Goal: Task Accomplishment & Management: Complete application form

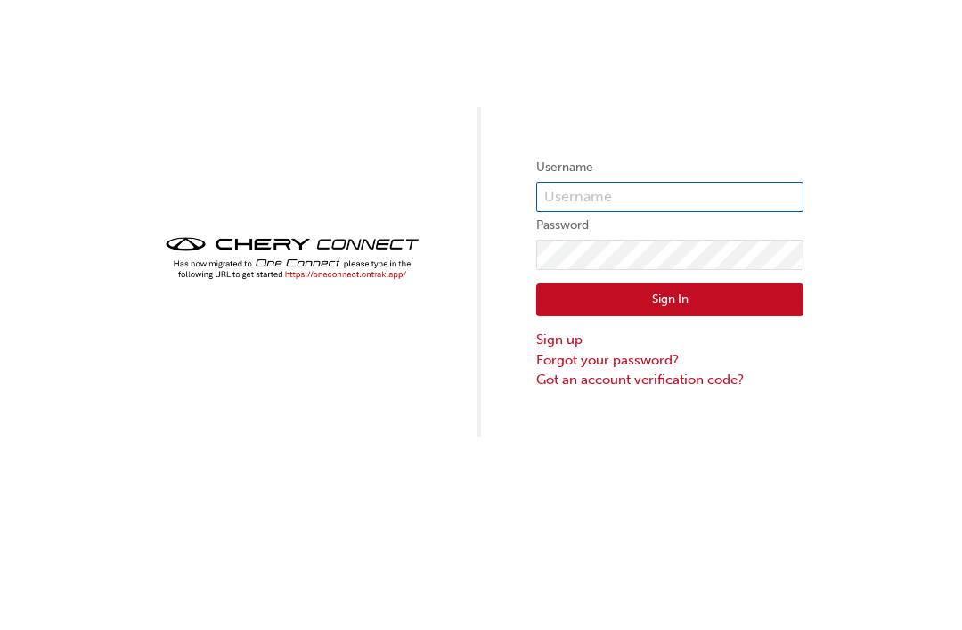
click at [741, 190] on input "text" at bounding box center [669, 197] width 267 height 30
type input "CHAU0534"
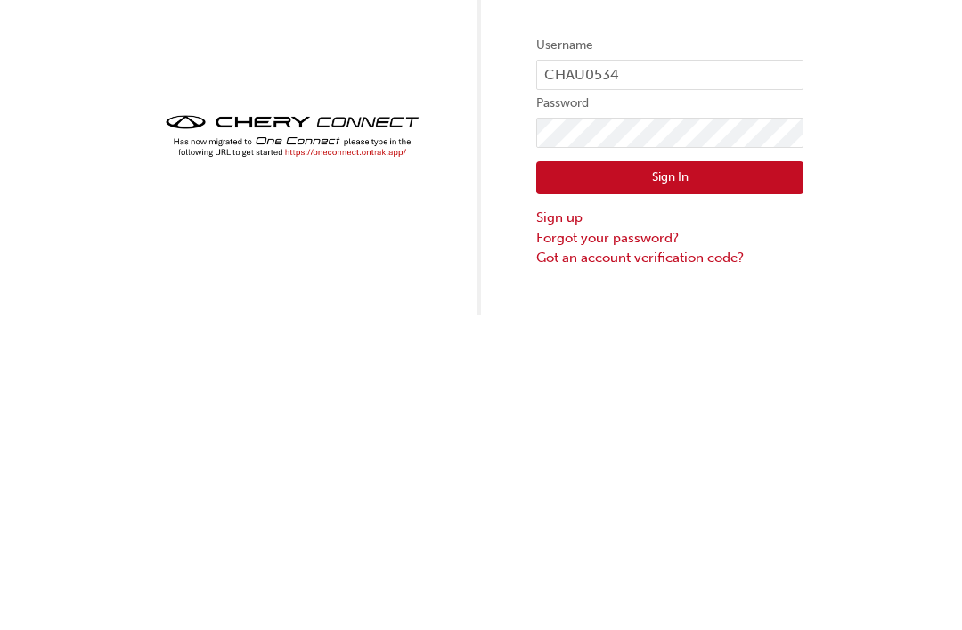
click at [757, 283] on button "Sign In" at bounding box center [669, 300] width 267 height 34
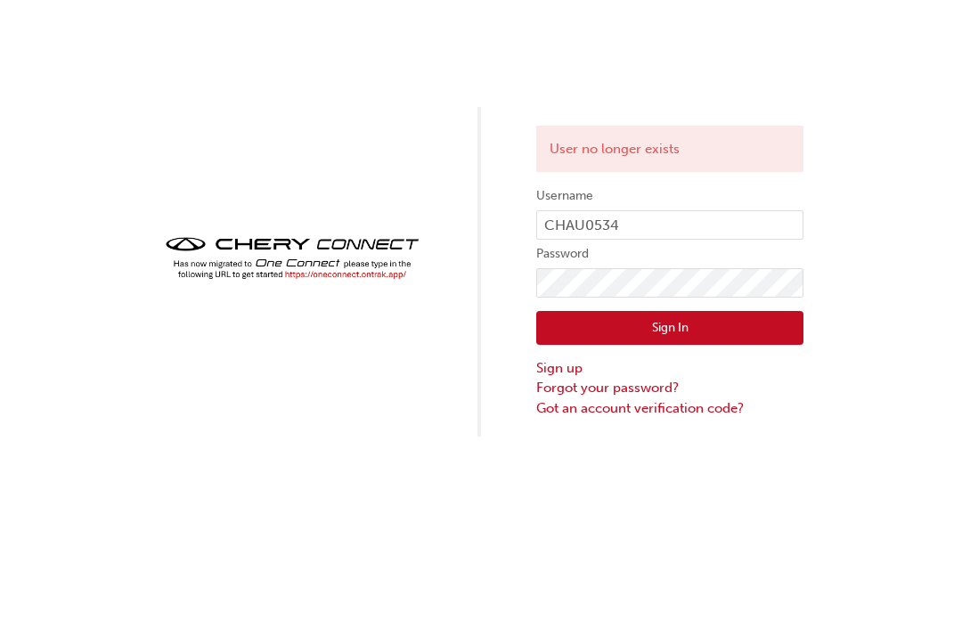
click at [564, 364] on link "Sign up" at bounding box center [669, 368] width 267 height 20
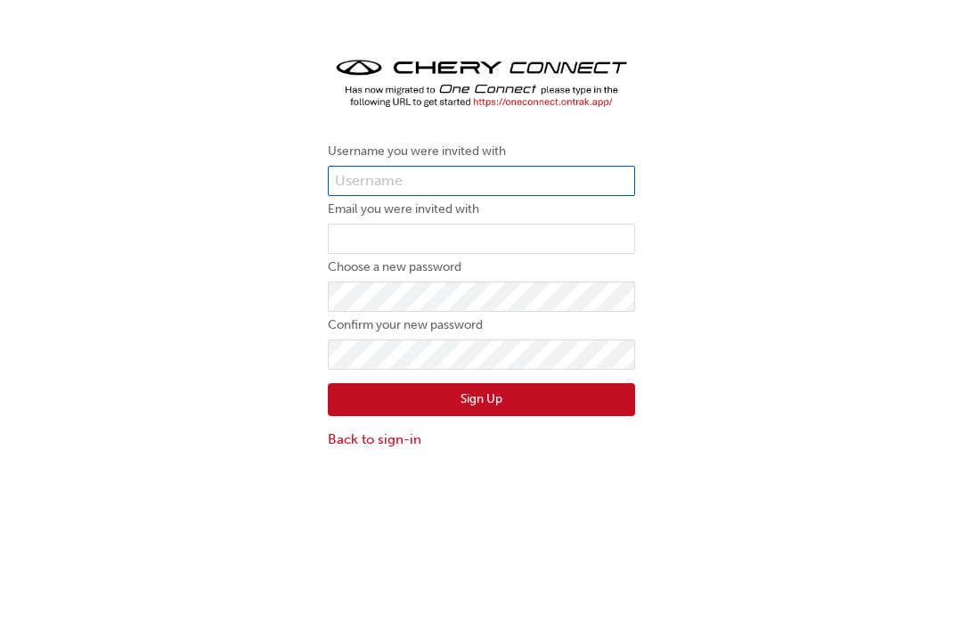
click at [593, 173] on input "text" at bounding box center [481, 181] width 307 height 30
type input "l-frase8"
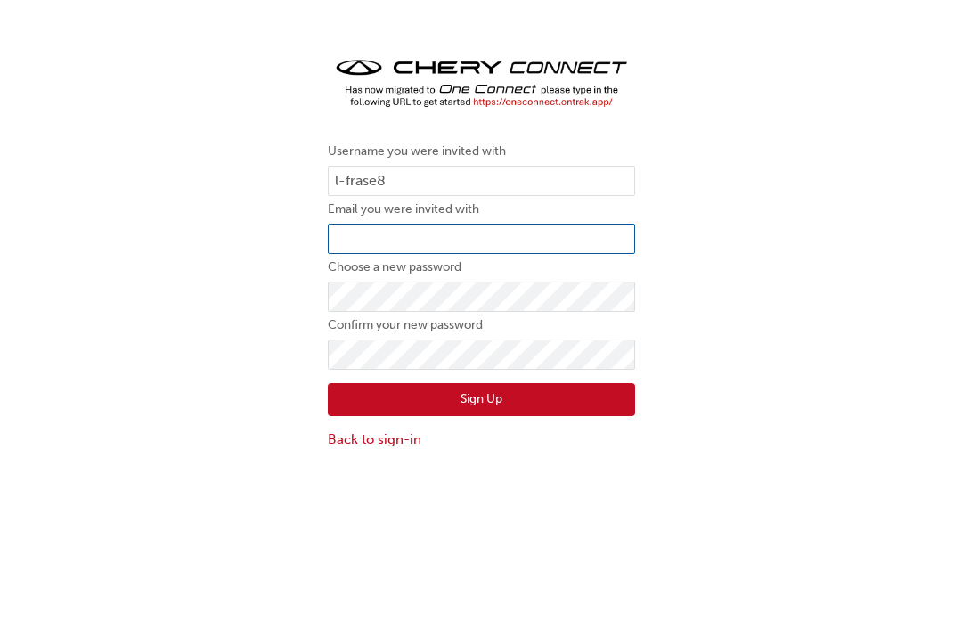
type input "[EMAIL_ADDRESS][DOMAIN_NAME]"
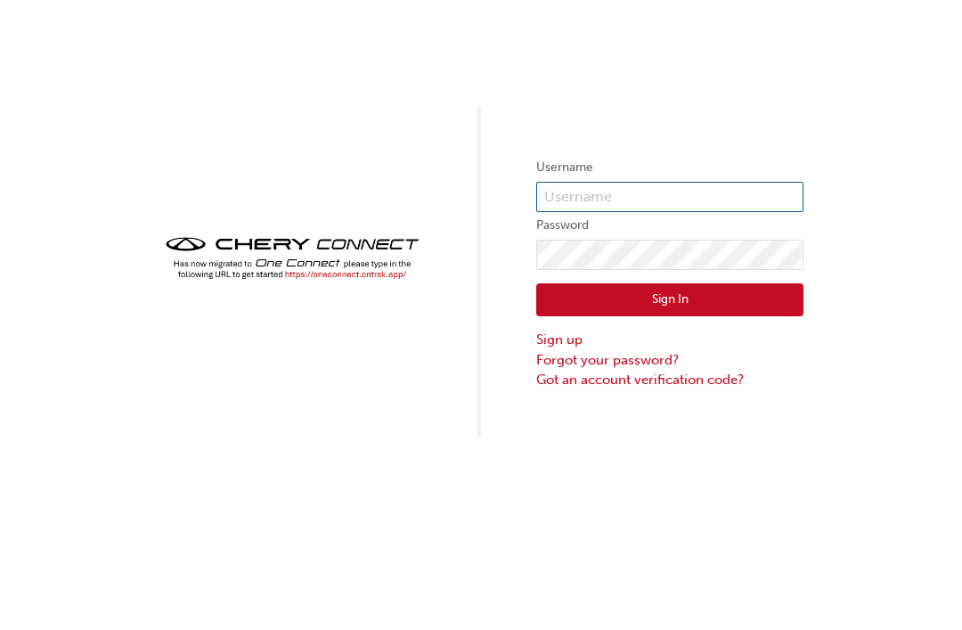
click at [700, 193] on input "text" at bounding box center [669, 197] width 267 height 30
